Goal: Transaction & Acquisition: Download file/media

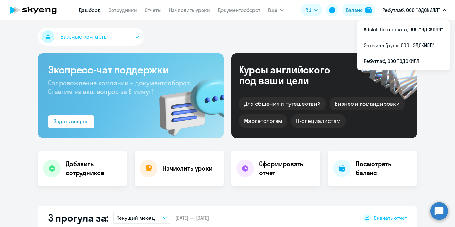
select select "30"
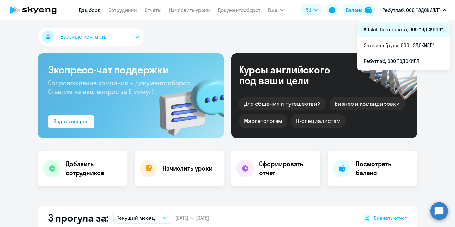
click at [417, 28] on li "Adskill Постоплата, ООО "ЭДСКИЛЛ"" at bounding box center [404, 29] width 92 height 16
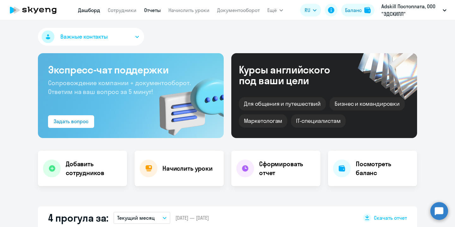
click at [148, 9] on link "Отчеты" at bounding box center [152, 10] width 17 height 6
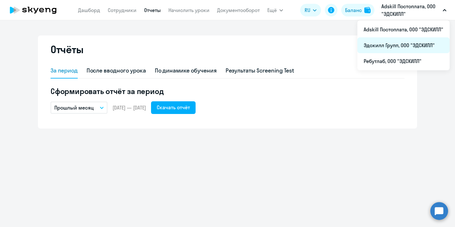
click at [401, 48] on li "Эдскилл Групп, ООО "ЭДСКИЛЛ"" at bounding box center [404, 45] width 92 height 16
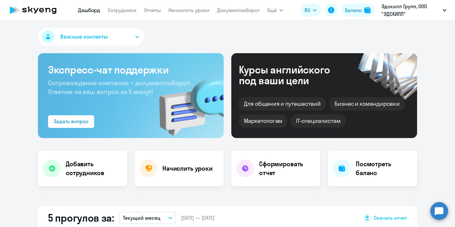
select select "30"
click at [151, 14] on nav "[PERSON_NAME] Отчеты Начислить уроки Документооборот" at bounding box center [169, 10] width 182 height 13
click at [151, 10] on link "Отчеты" at bounding box center [152, 10] width 17 height 6
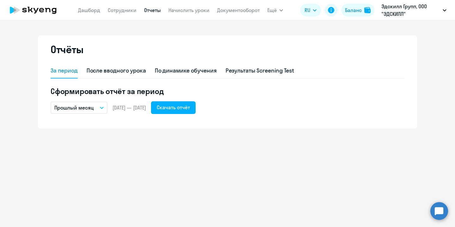
click at [100, 110] on button "Прошлый месяц" at bounding box center [79, 107] width 57 height 12
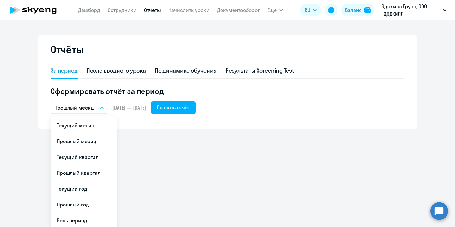
click at [196, 117] on div "За период После вводного урока По динамике обучения Результаты Screening Test С…" at bounding box center [228, 92] width 354 height 58
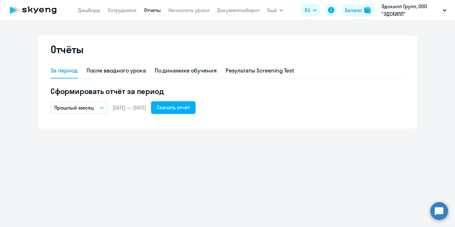
click at [98, 107] on button "Прошлый месяц" at bounding box center [79, 107] width 57 height 12
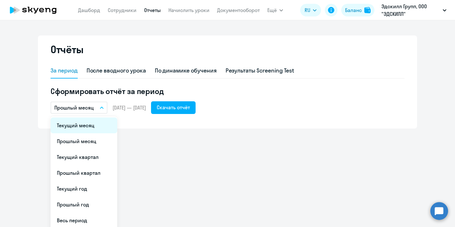
click at [91, 128] on li "Текущий месяц" at bounding box center [84, 125] width 67 height 16
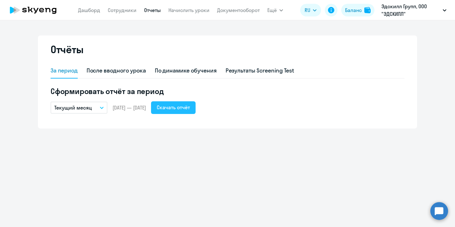
click at [190, 105] on div "Скачать отчёт" at bounding box center [173, 107] width 33 height 8
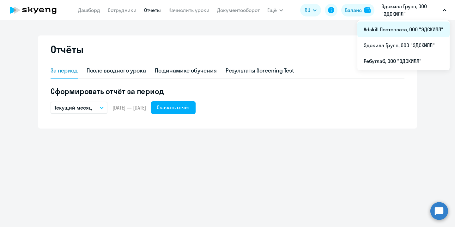
click at [390, 33] on li "Adskill Постоплата, ООО "ЭДСКИЛЛ"" at bounding box center [404, 29] width 92 height 16
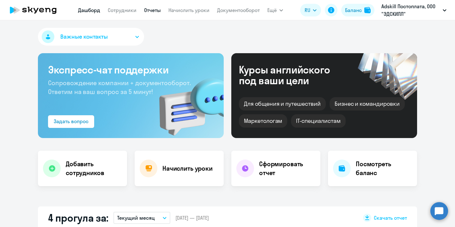
click at [156, 10] on link "Отчеты" at bounding box center [152, 10] width 17 height 6
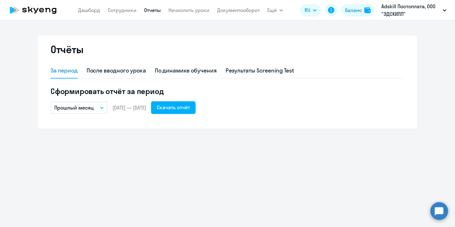
click at [98, 112] on button "Прошлый месяц" at bounding box center [79, 107] width 57 height 12
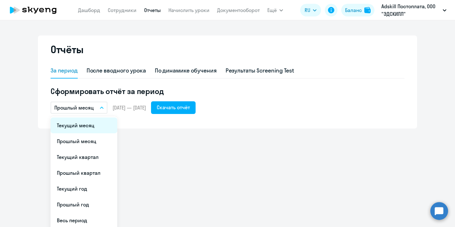
click at [93, 127] on li "Текущий месяц" at bounding box center [84, 125] width 67 height 16
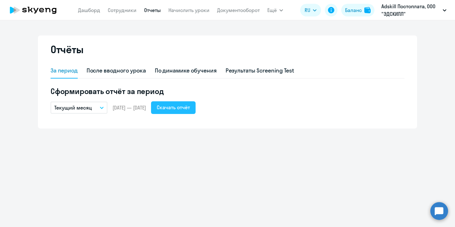
click at [190, 107] on div "Скачать отчёт" at bounding box center [173, 107] width 33 height 8
click at [183, 113] on button "Скачать отчёт" at bounding box center [173, 107] width 45 height 13
click at [87, 10] on link "Дашборд" at bounding box center [89, 10] width 22 height 6
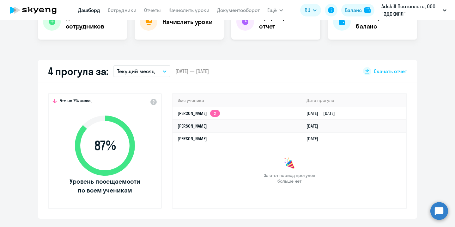
scroll to position [149, 0]
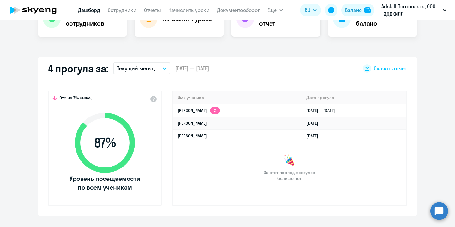
select select "30"
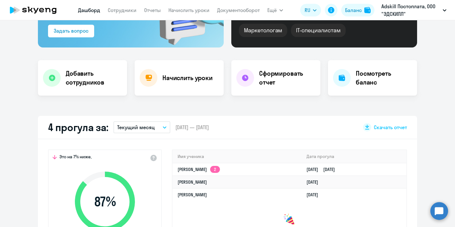
scroll to position [7, 0]
